Goal: Task Accomplishment & Management: Manage account settings

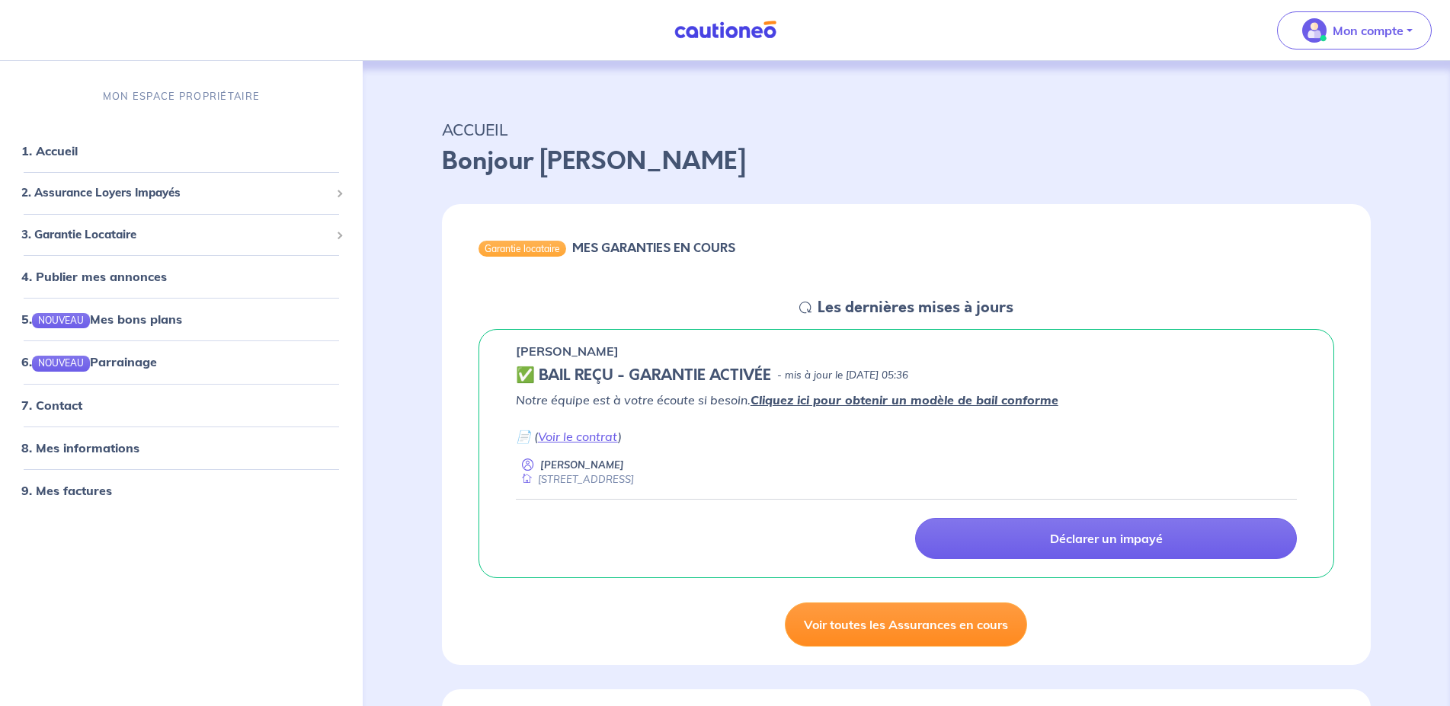
click at [896, 624] on link "Voir toutes les Assurances en cours" at bounding box center [906, 625] width 242 height 44
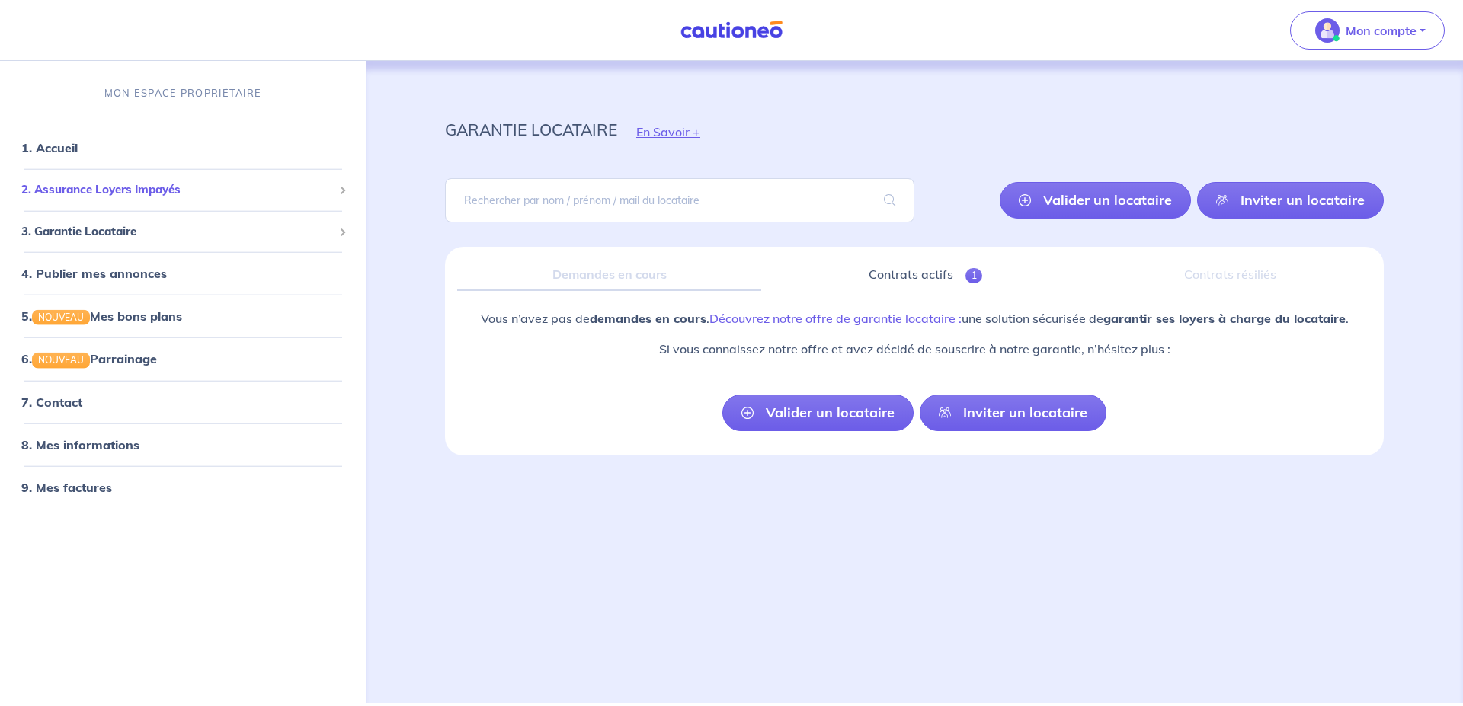
click at [152, 189] on span "2. Assurance Loyers Impayés" at bounding box center [177, 190] width 312 height 18
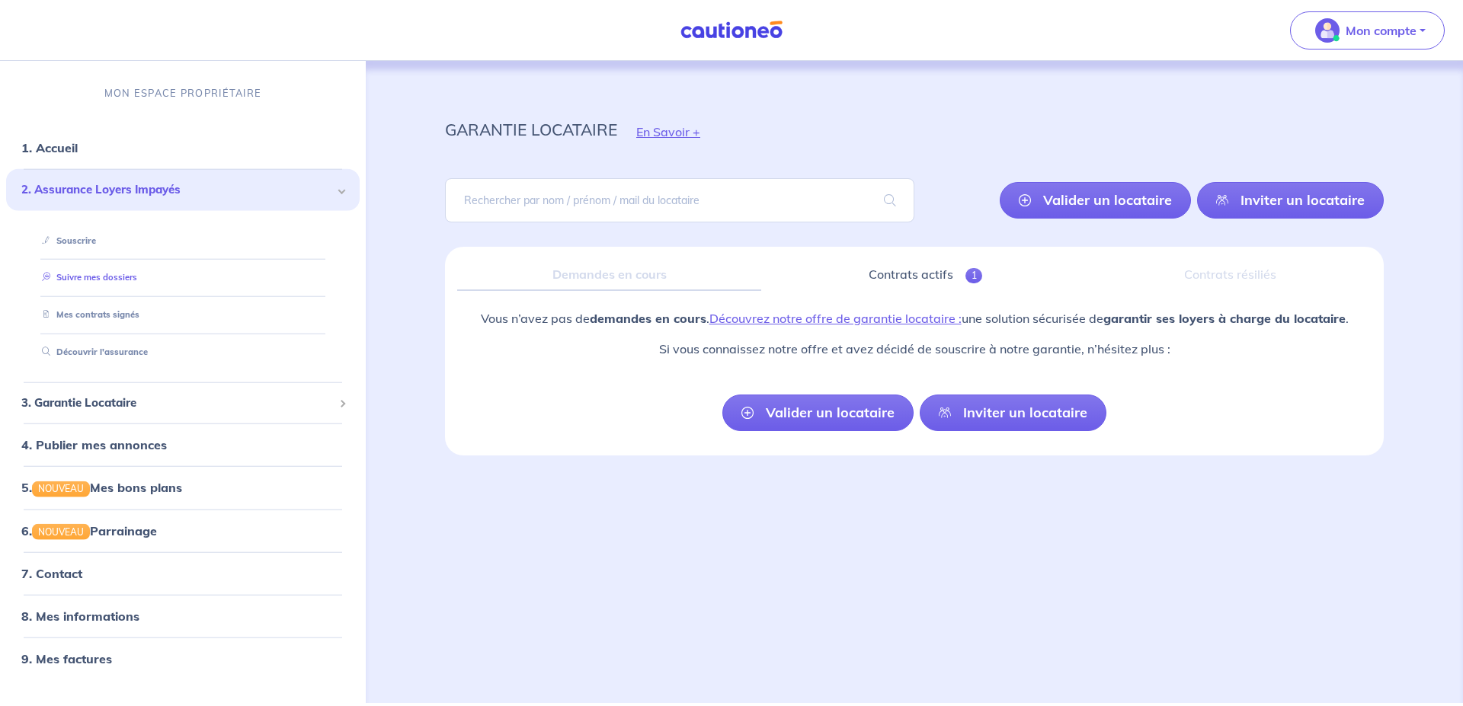
click at [125, 279] on link "Suivre mes dossiers" at bounding box center [86, 277] width 101 height 11
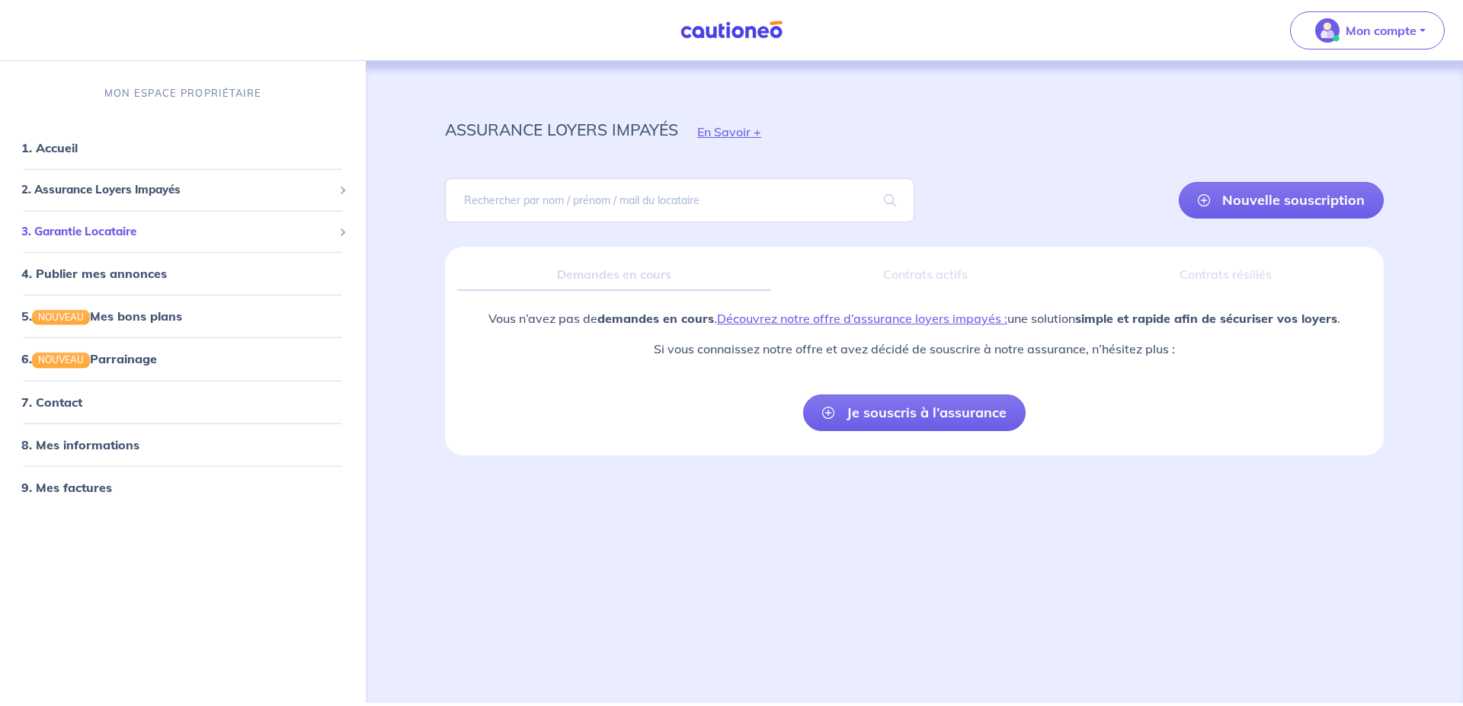
click at [135, 235] on span "3. Garantie Locataire" at bounding box center [177, 232] width 312 height 18
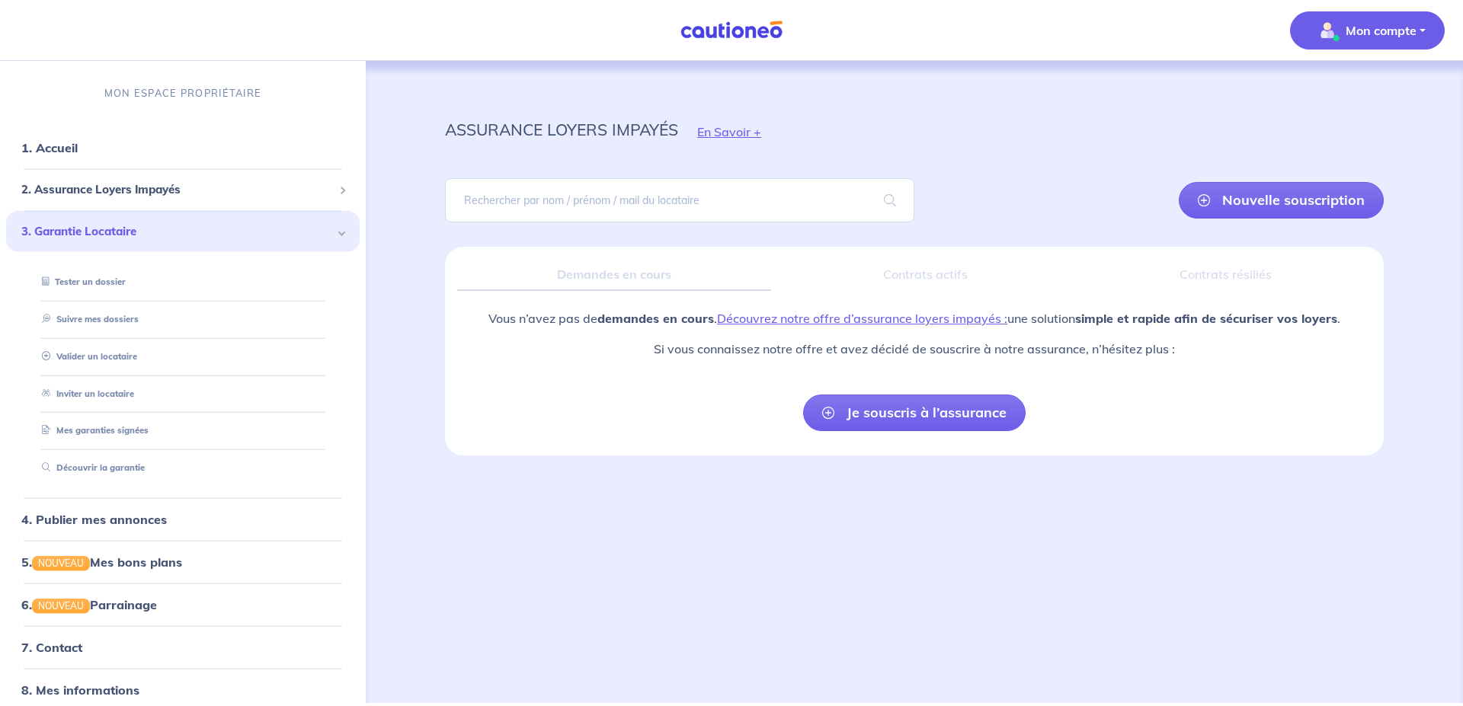
click at [1415, 29] on p "Mon compte" at bounding box center [1381, 30] width 71 height 18
click at [1344, 92] on link "Mes informations" at bounding box center [1352, 94] width 123 height 24
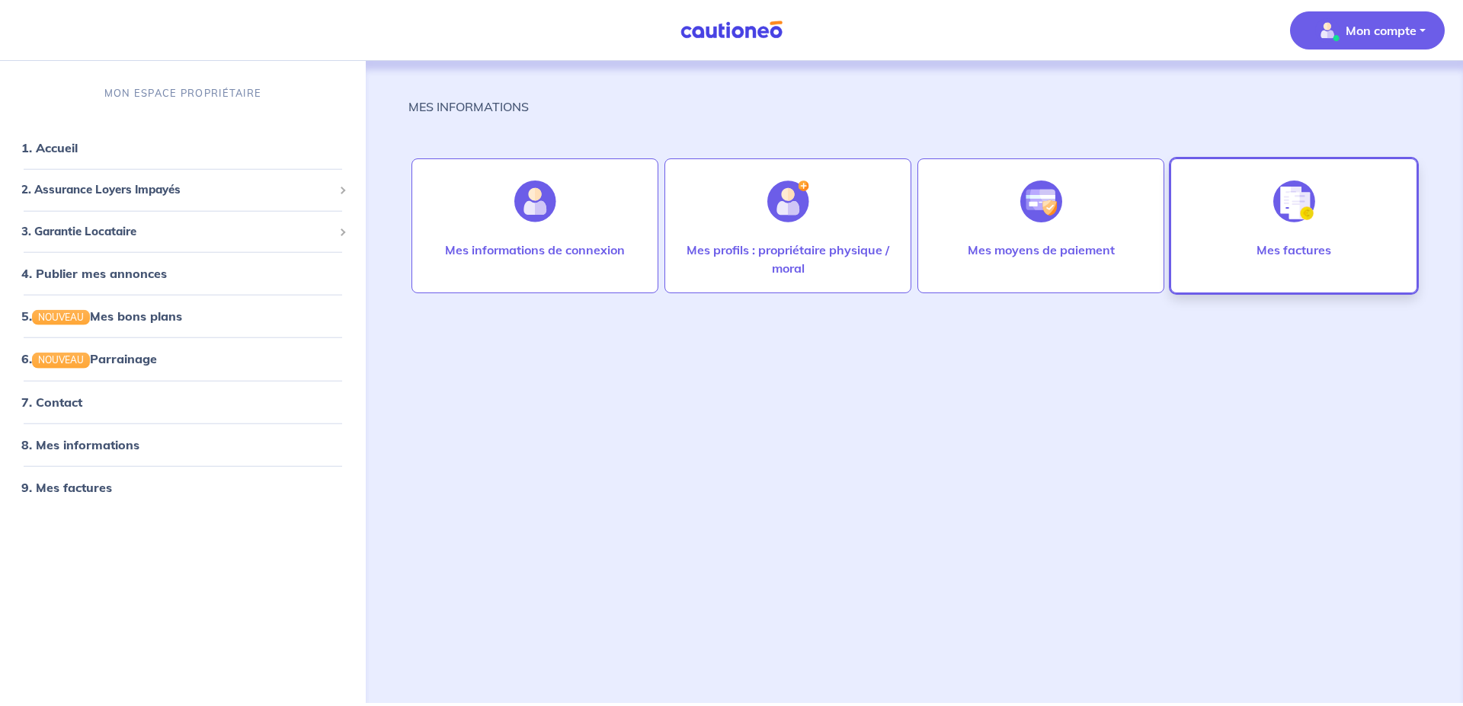
click at [1299, 213] on img at bounding box center [1295, 202] width 42 height 42
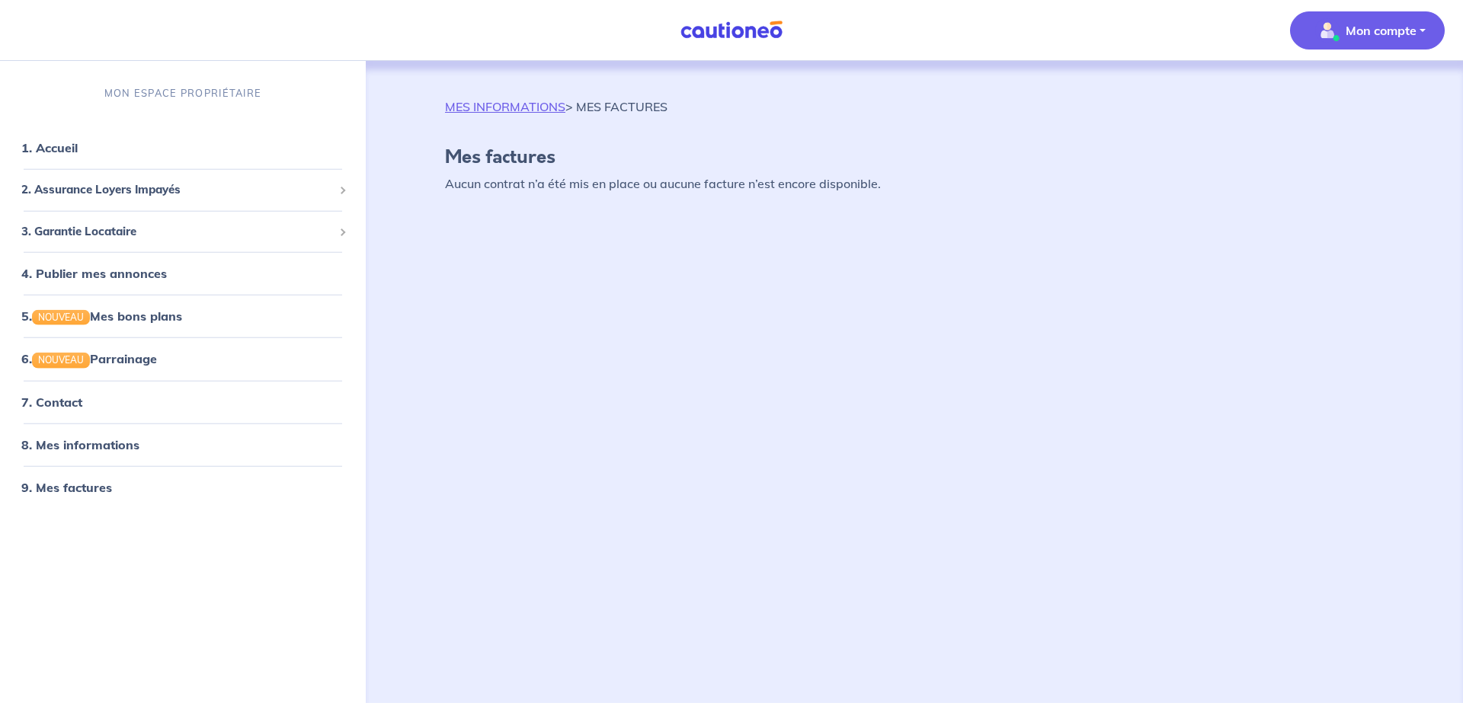
click at [1394, 30] on p "Mon compte" at bounding box center [1381, 30] width 71 height 18
click at [1345, 128] on link "Me déconnecter" at bounding box center [1352, 131] width 123 height 24
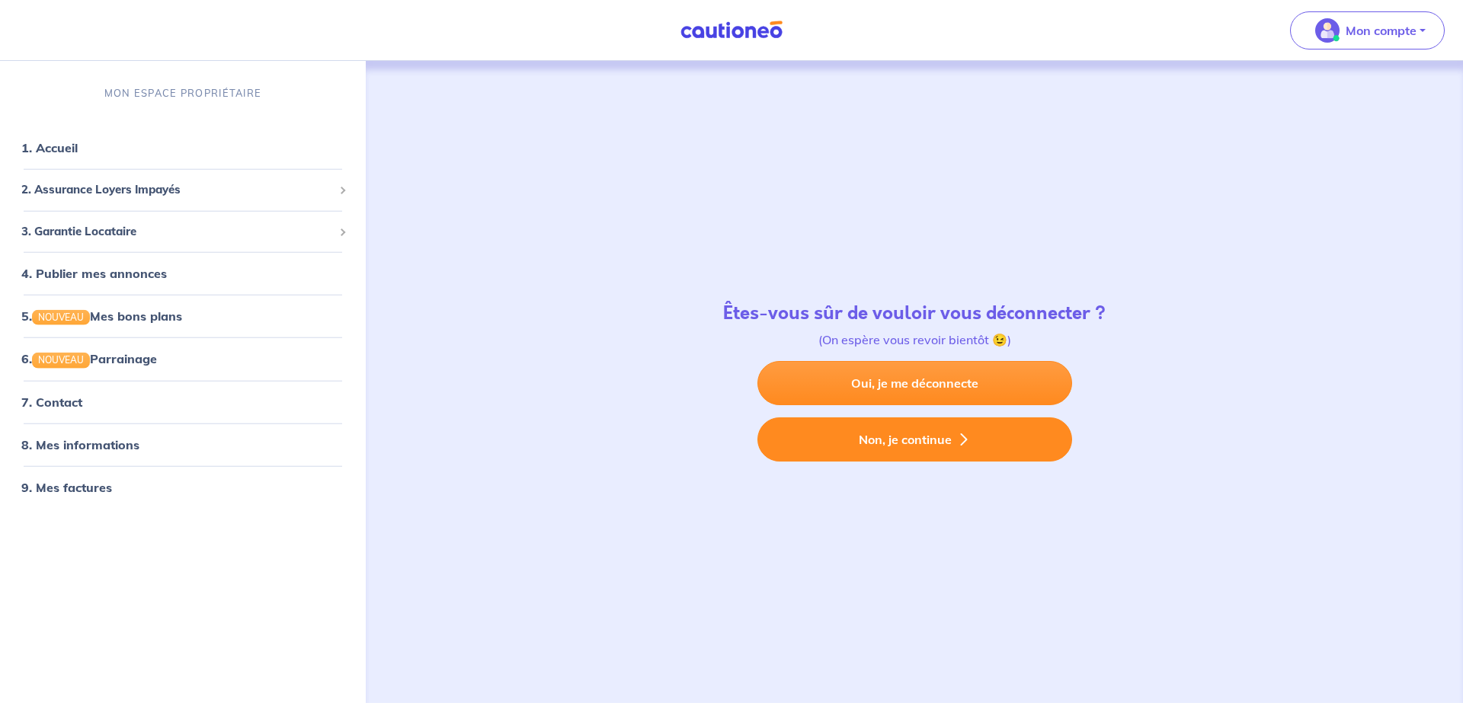
click at [963, 440] on icon "button" at bounding box center [964, 440] width 12 height 12
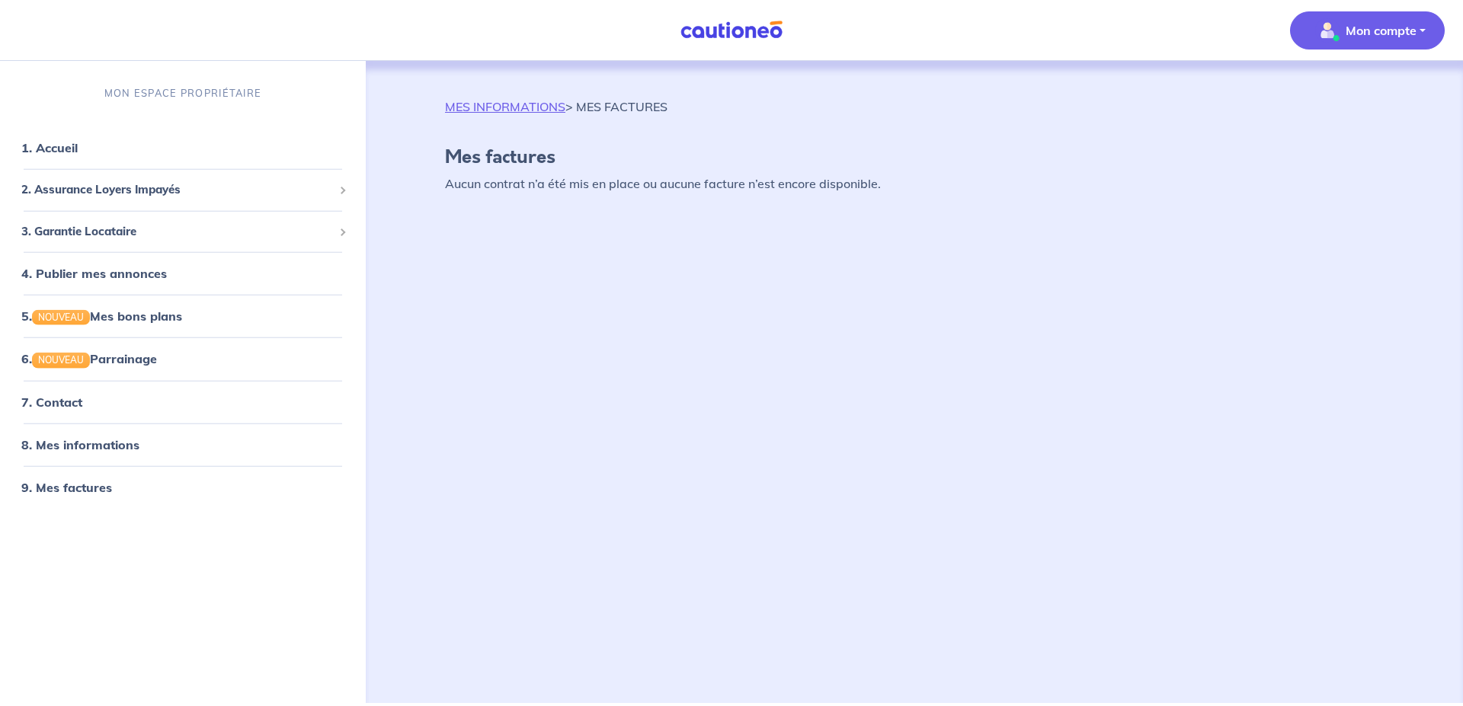
click at [1386, 23] on p "Mon compte" at bounding box center [1381, 30] width 71 height 18
click at [1350, 135] on link "Me déconnecter" at bounding box center [1352, 131] width 123 height 24
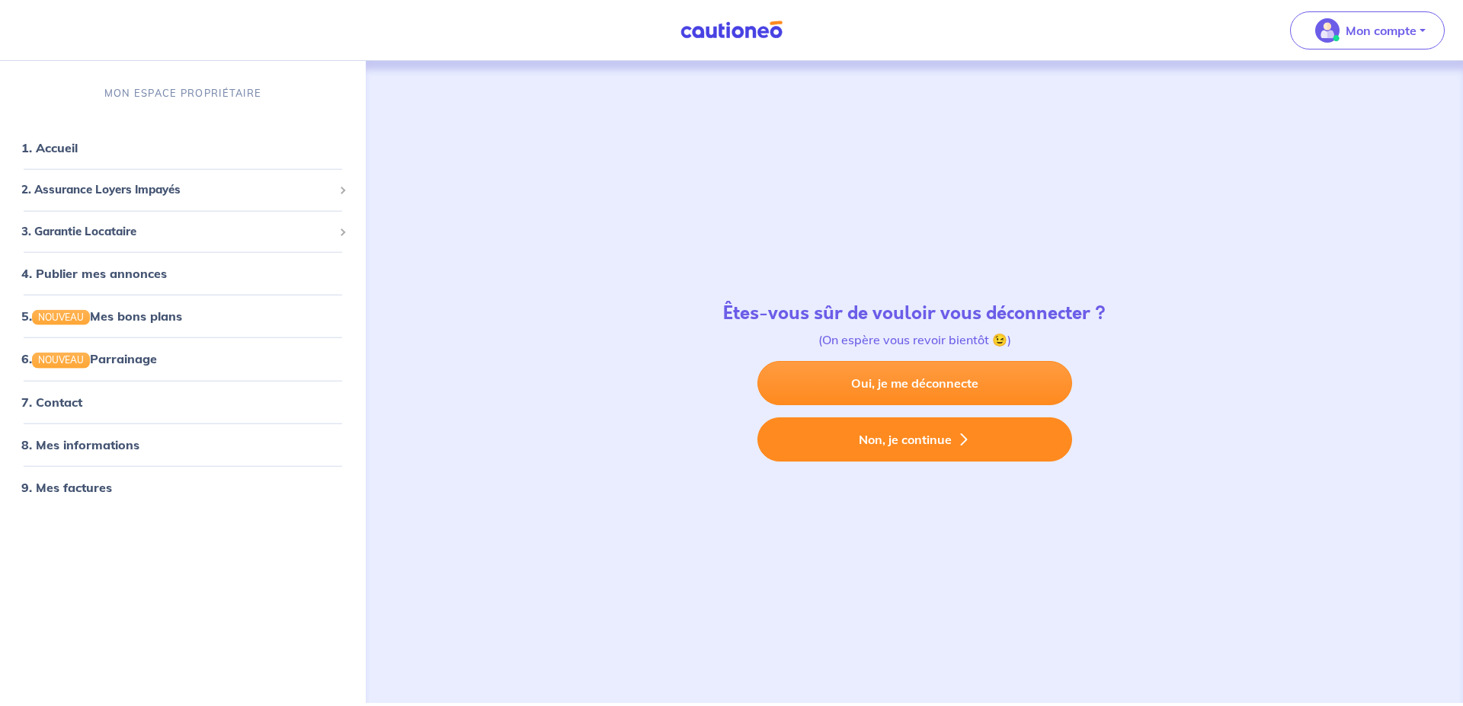
click at [919, 447] on button "Non, je continue" at bounding box center [915, 440] width 315 height 44
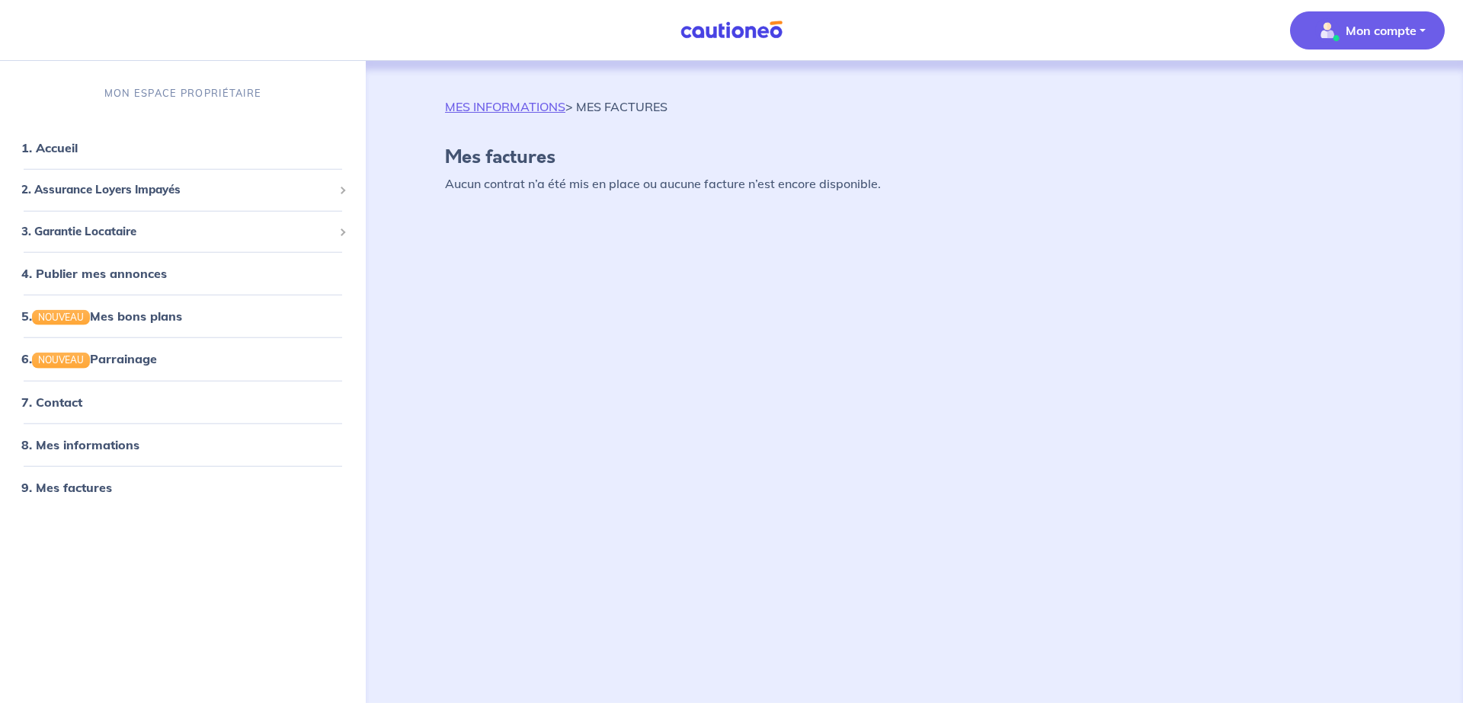
click at [1397, 36] on p "Mon compte" at bounding box center [1381, 30] width 71 height 18
click at [1342, 132] on link "Me déconnecter" at bounding box center [1352, 131] width 123 height 24
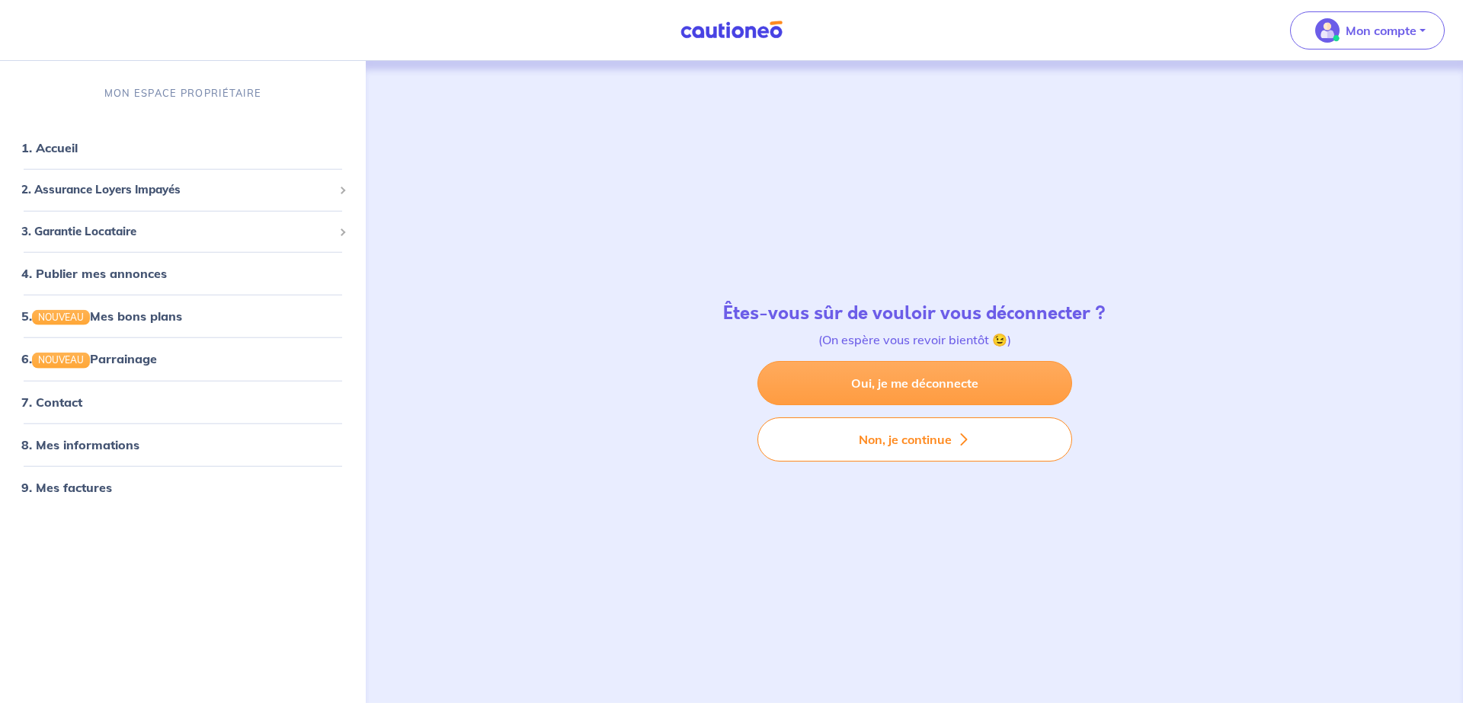
click at [937, 389] on link "Oui, je me déconnecte" at bounding box center [915, 383] width 315 height 44
